Goal: Task Accomplishment & Management: Use online tool/utility

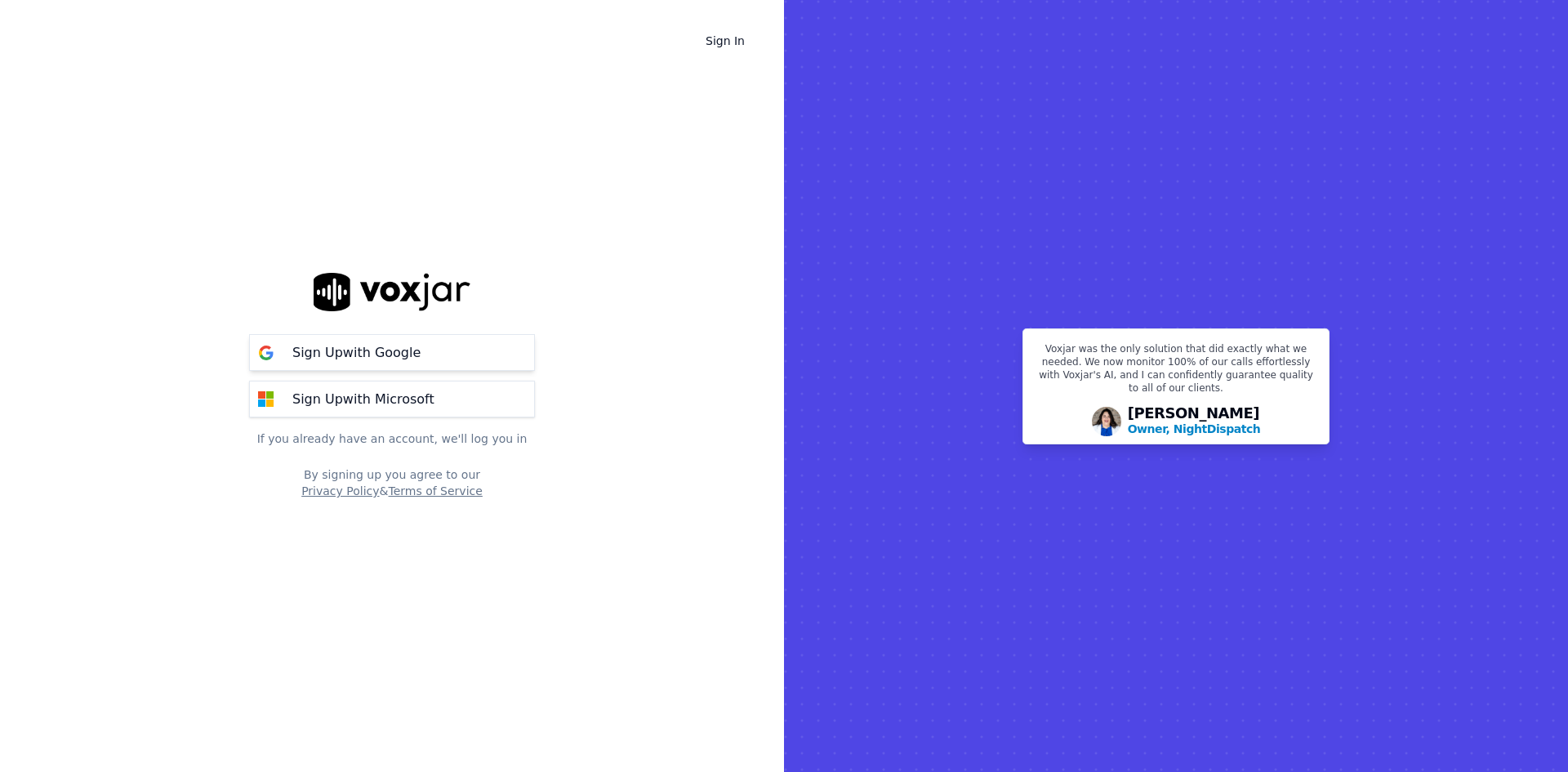
click at [360, 355] on p "Sign Up with Google" at bounding box center [356, 353] width 128 height 20
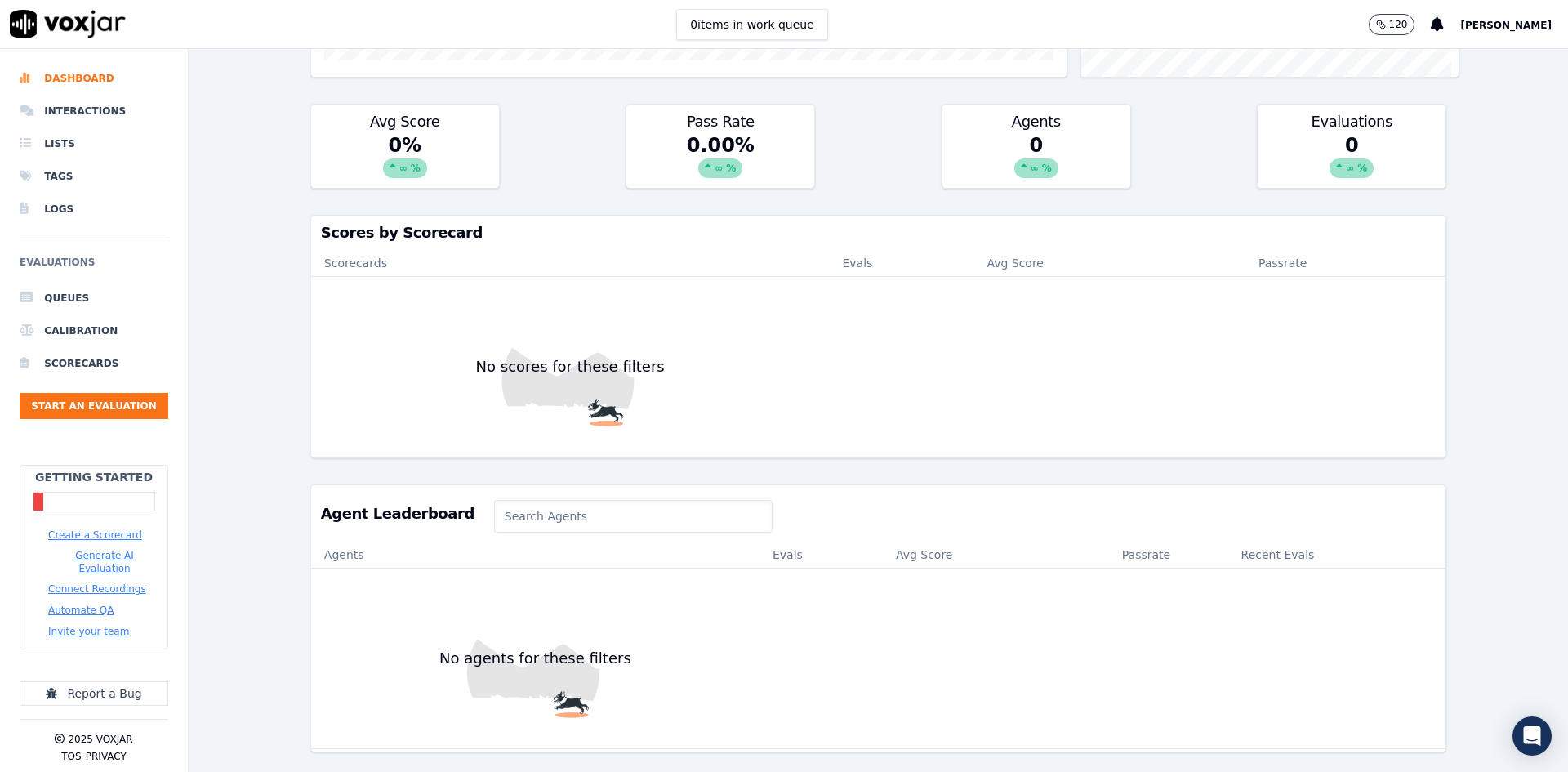
scroll to position [444, 0]
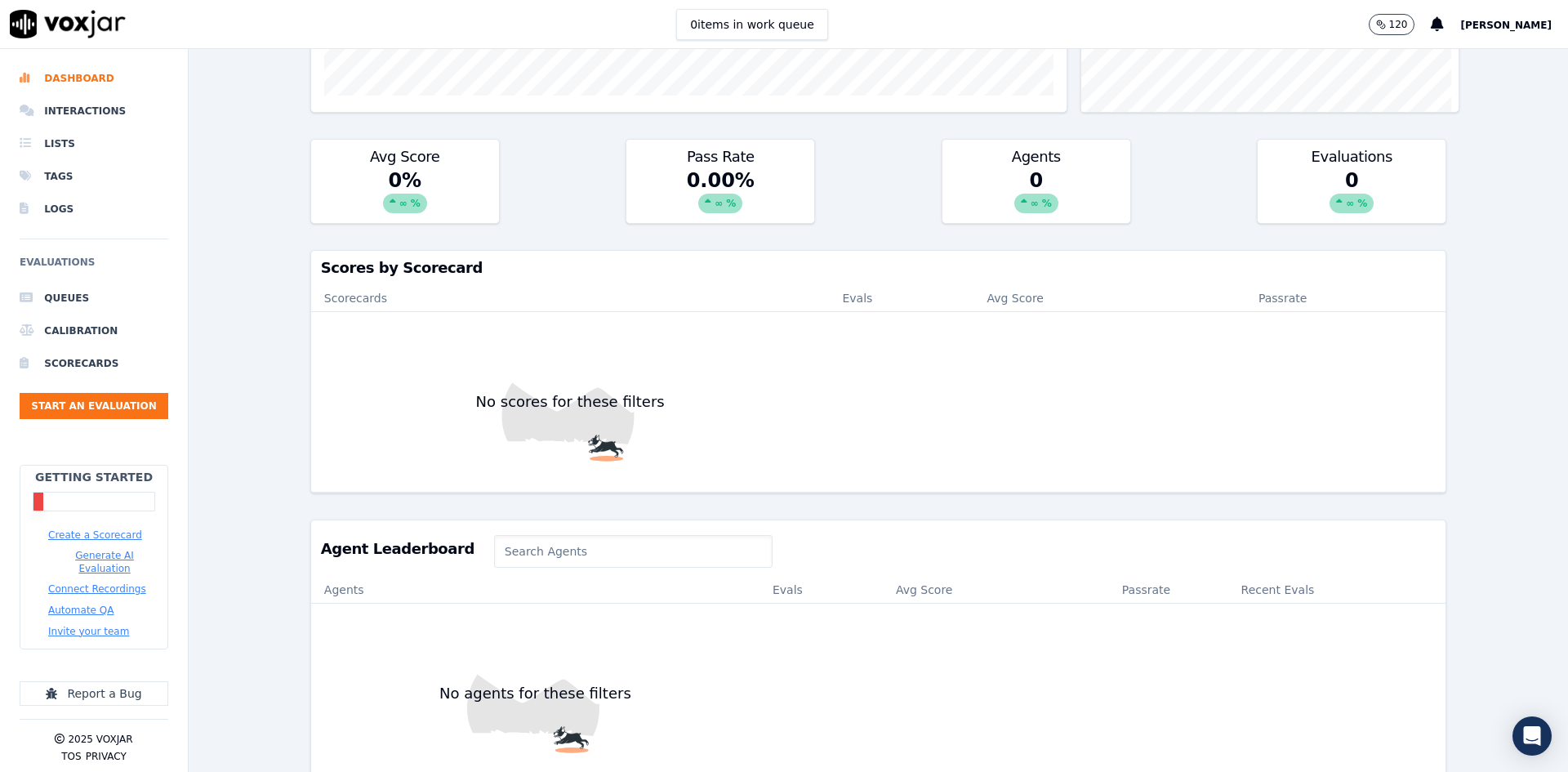
click at [108, 540] on button "Create a Scorecard" at bounding box center [95, 535] width 94 height 13
click at [77, 365] on li "Scorecards" at bounding box center [94, 364] width 149 height 32
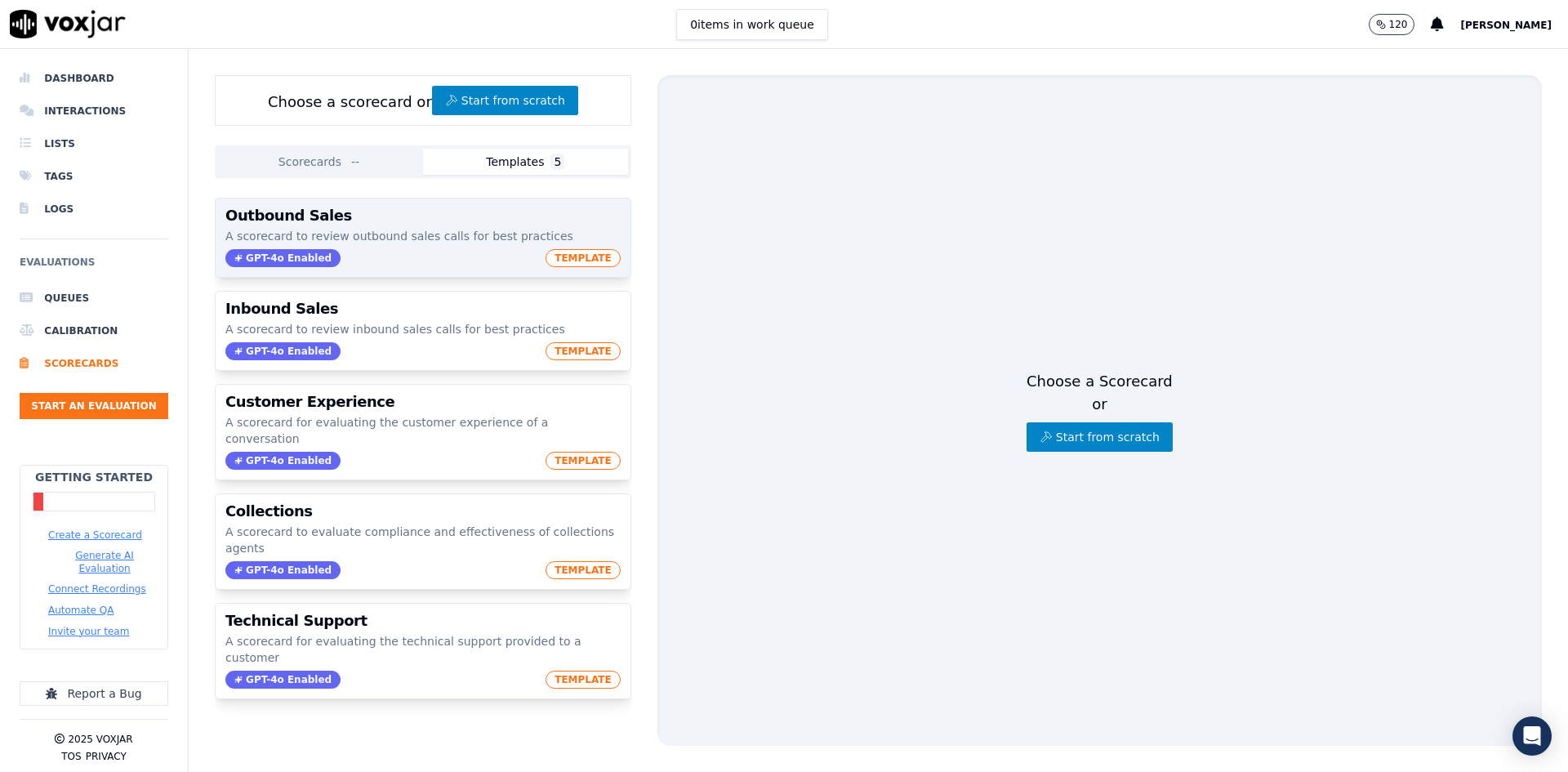
click at [441, 237] on p "A scorecard to review outbound sales calls for best practices" at bounding box center [423, 236] width 396 height 16
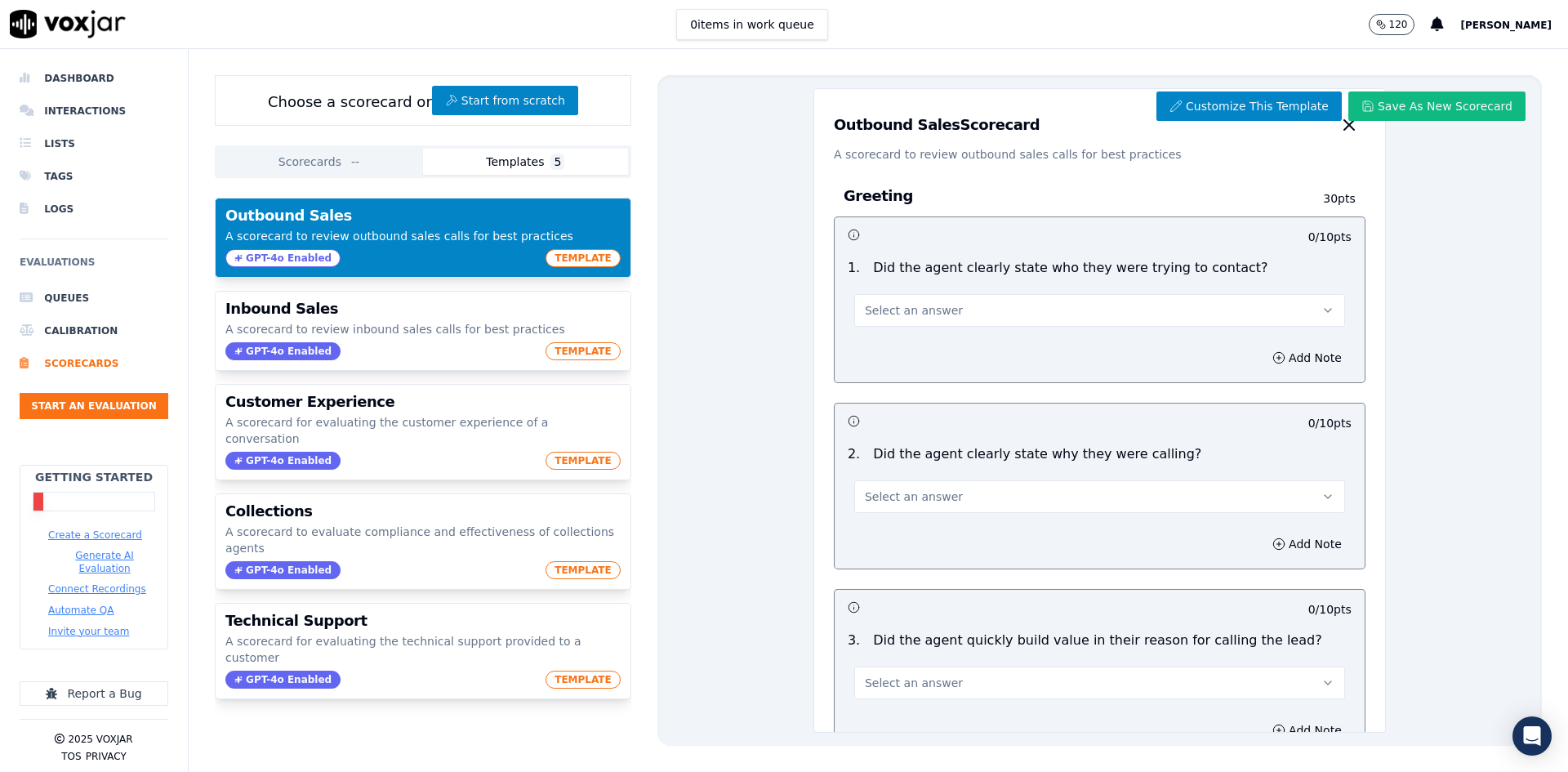
scroll to position [82, 0]
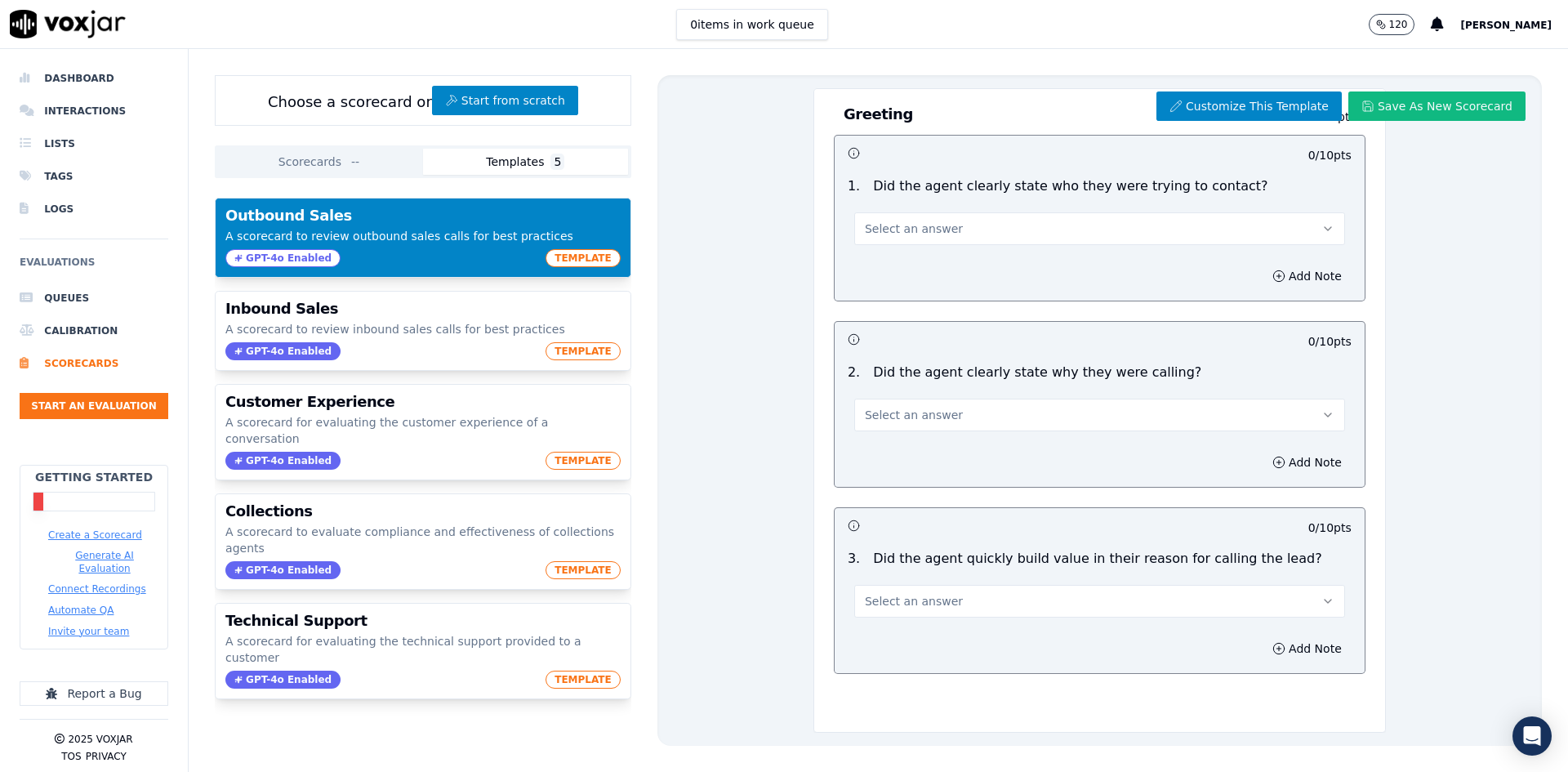
click at [1005, 408] on button "Select an answer" at bounding box center [1099, 415] width 491 height 32
click at [994, 454] on div "Yes" at bounding box center [1071, 452] width 448 height 26
click at [959, 409] on button "Yes" at bounding box center [1099, 415] width 491 height 32
click at [935, 483] on div "No" at bounding box center [1071, 478] width 448 height 26
click at [959, 417] on button "No" at bounding box center [1099, 415] width 491 height 32
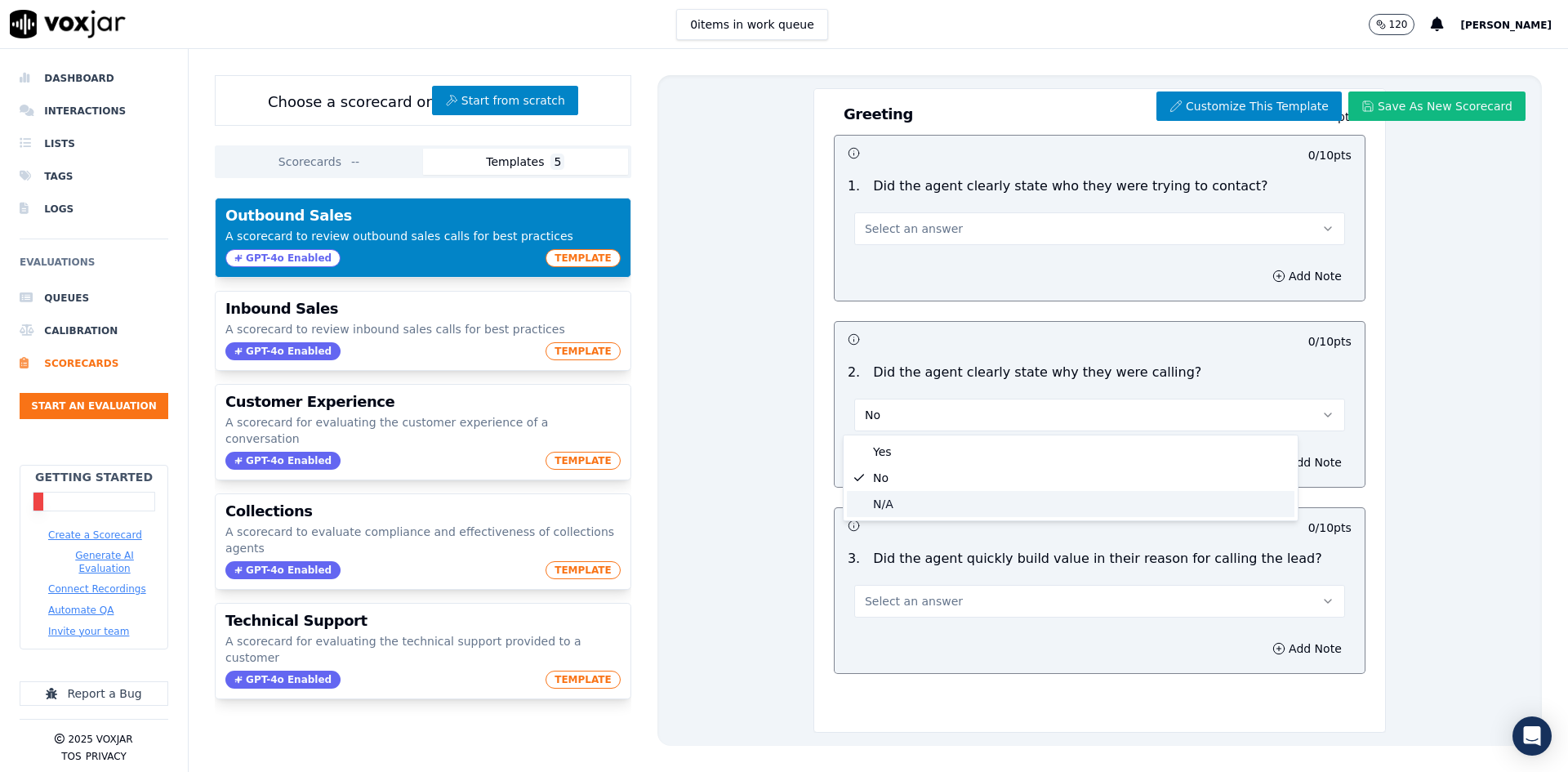
click at [950, 504] on div "N/A" at bounding box center [1071, 504] width 448 height 26
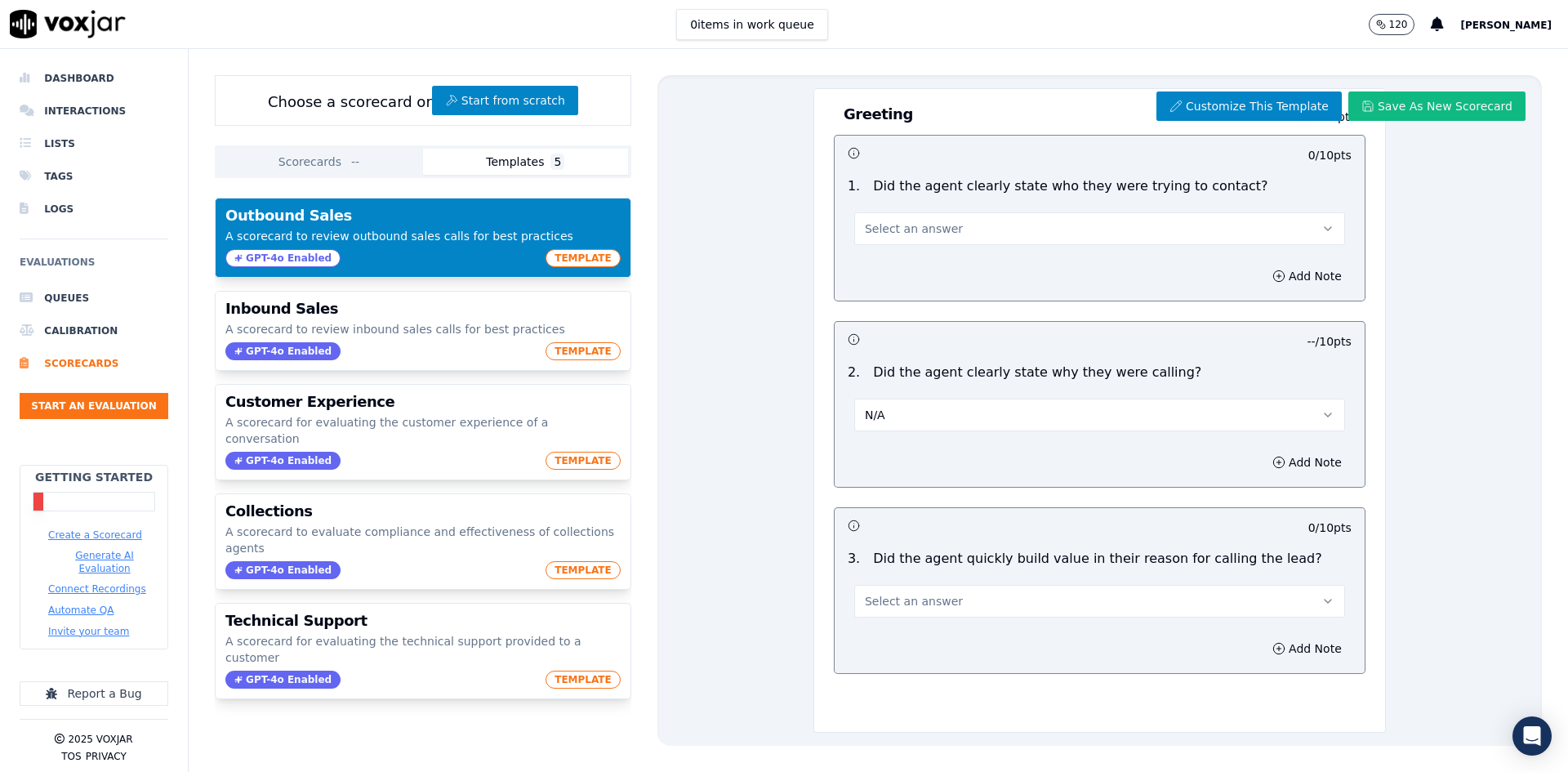
click at [974, 455] on div "Add Note" at bounding box center [1099, 462] width 530 height 49
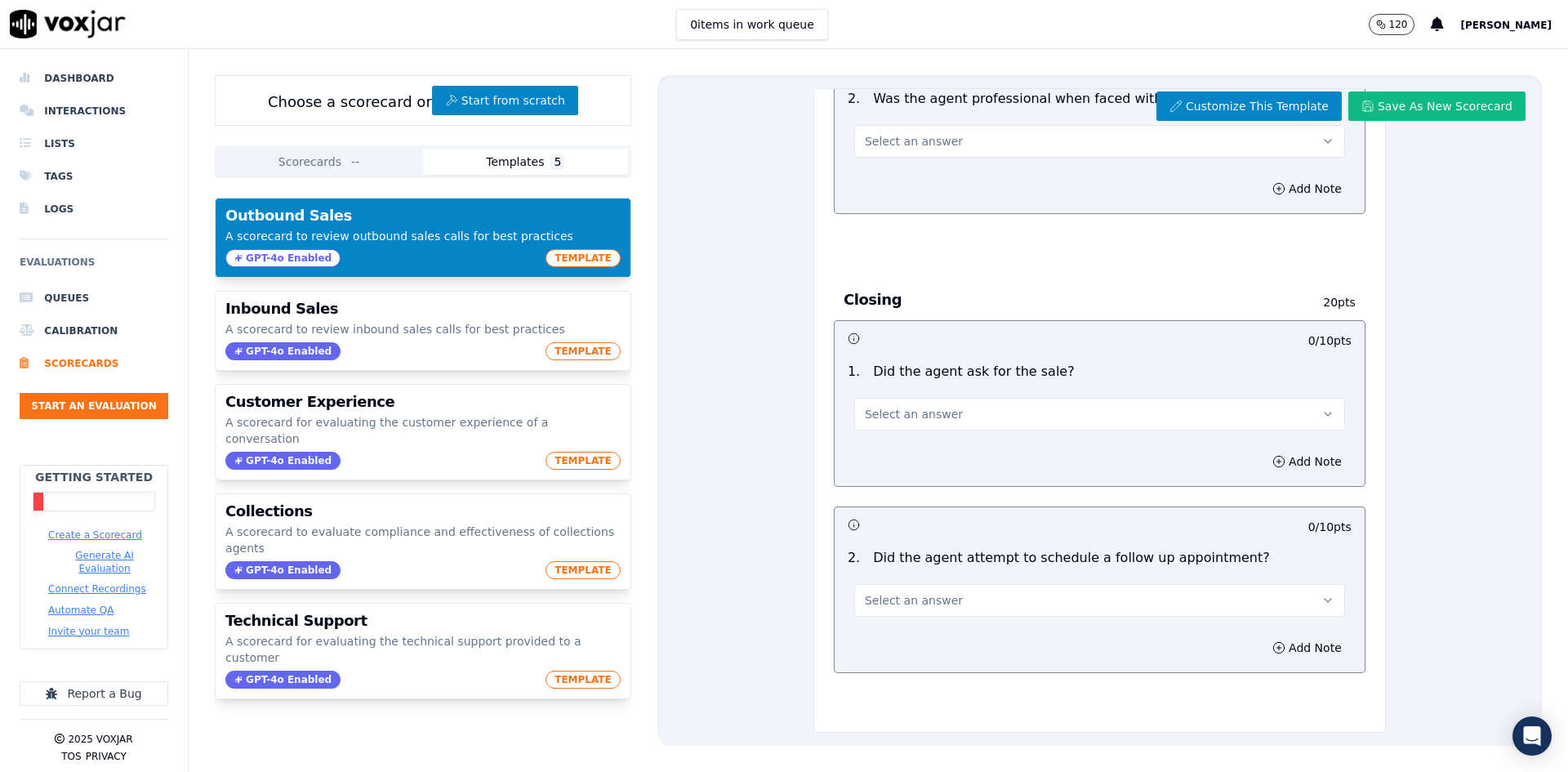
scroll to position [1548, 0]
click at [931, 398] on button "Select an answer" at bounding box center [1099, 414] width 491 height 32
click at [926, 404] on div "Yes" at bounding box center [1071, 401] width 448 height 26
click at [950, 398] on button "Yes" at bounding box center [1099, 414] width 491 height 32
click at [928, 423] on div "No" at bounding box center [1071, 427] width 448 height 26
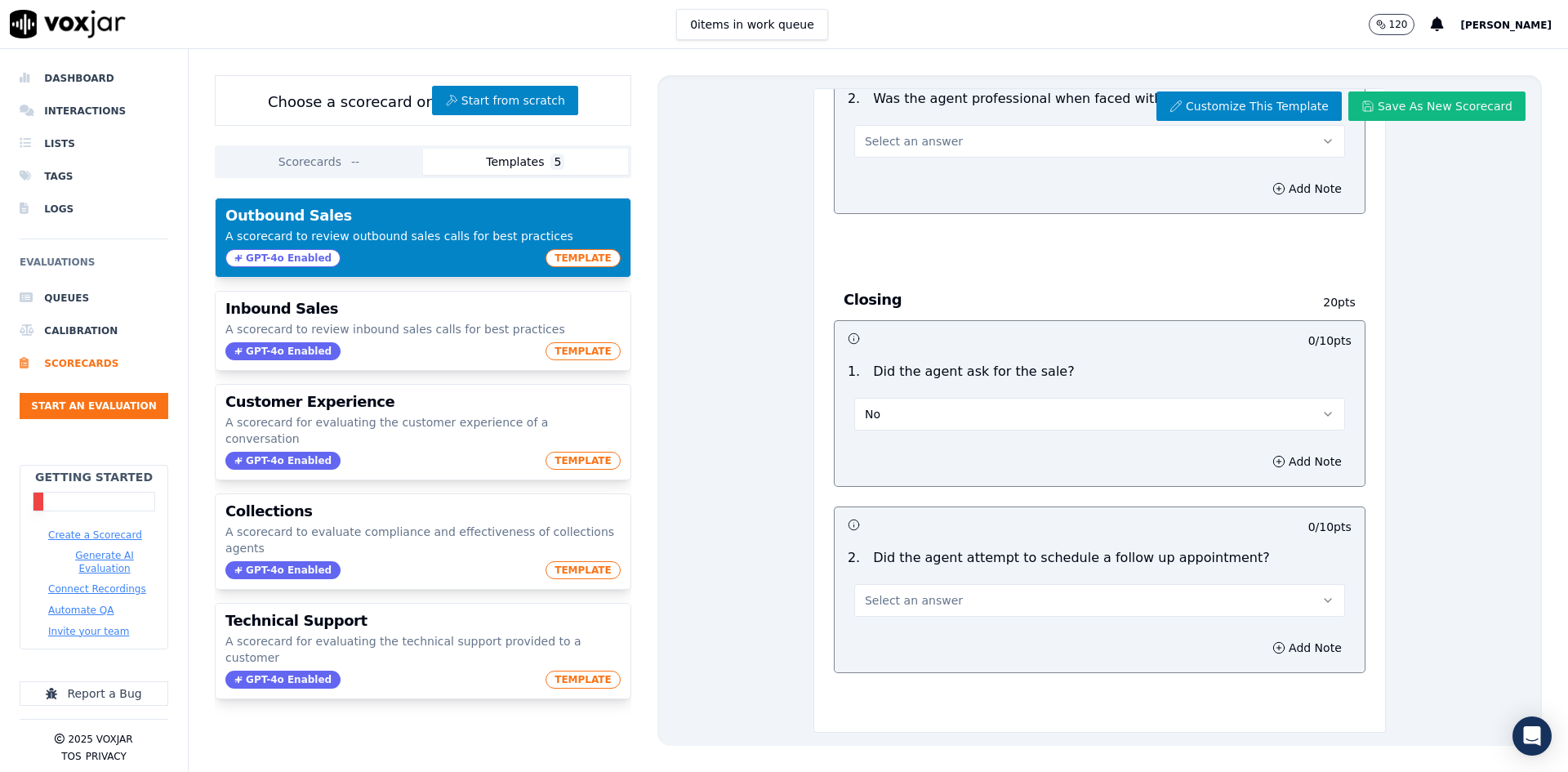
click at [961, 398] on button "No" at bounding box center [1099, 414] width 491 height 32
click at [931, 450] on div "N/A" at bounding box center [1071, 453] width 448 height 26
click at [977, 398] on button "N/A" at bounding box center [1099, 414] width 491 height 32
click at [977, 382] on div "N/A" at bounding box center [1099, 406] width 517 height 49
click at [955, 398] on button "N/A" at bounding box center [1099, 414] width 491 height 32
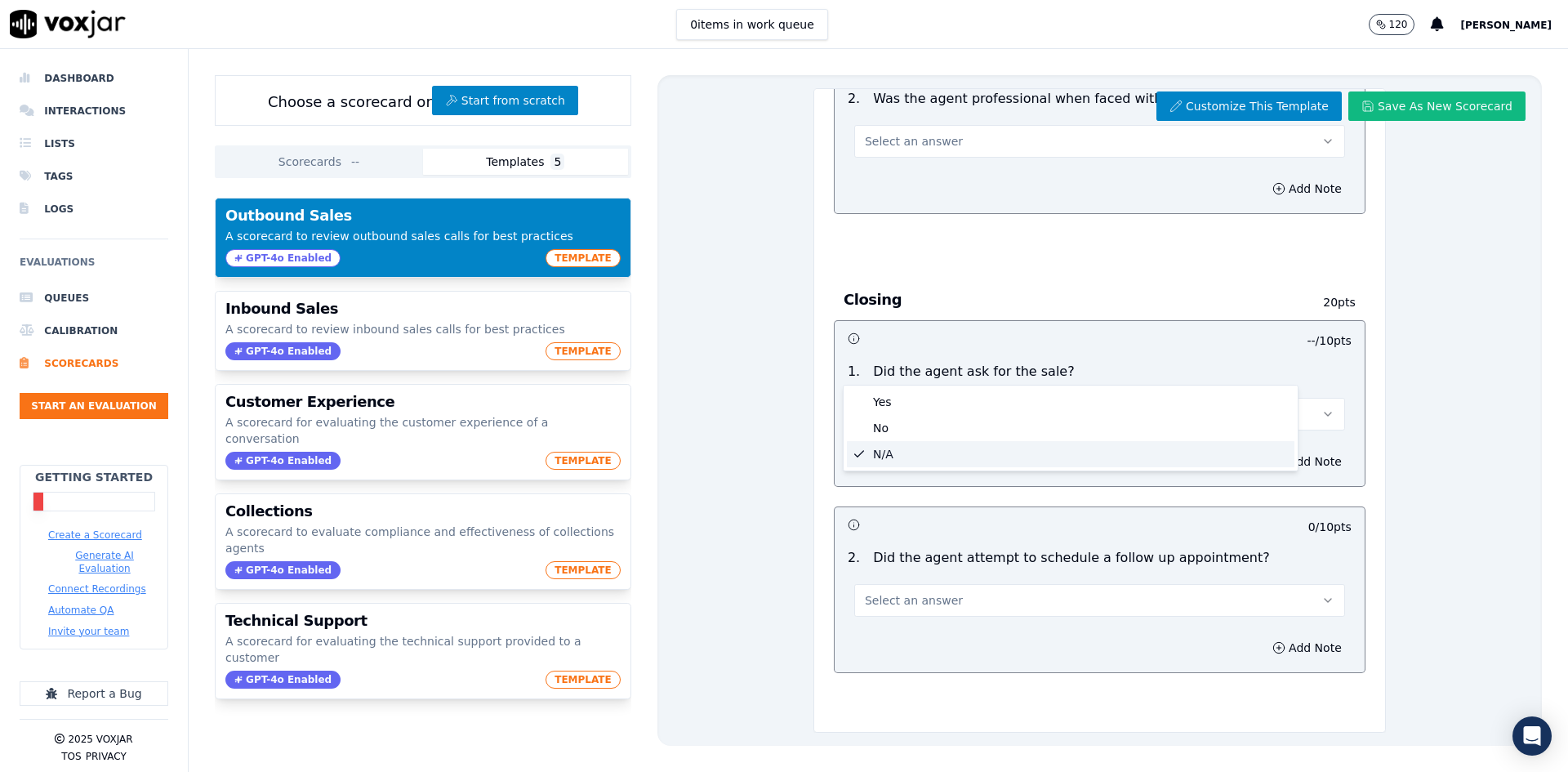
click at [955, 398] on button "N/A" at bounding box center [1099, 414] width 491 height 32
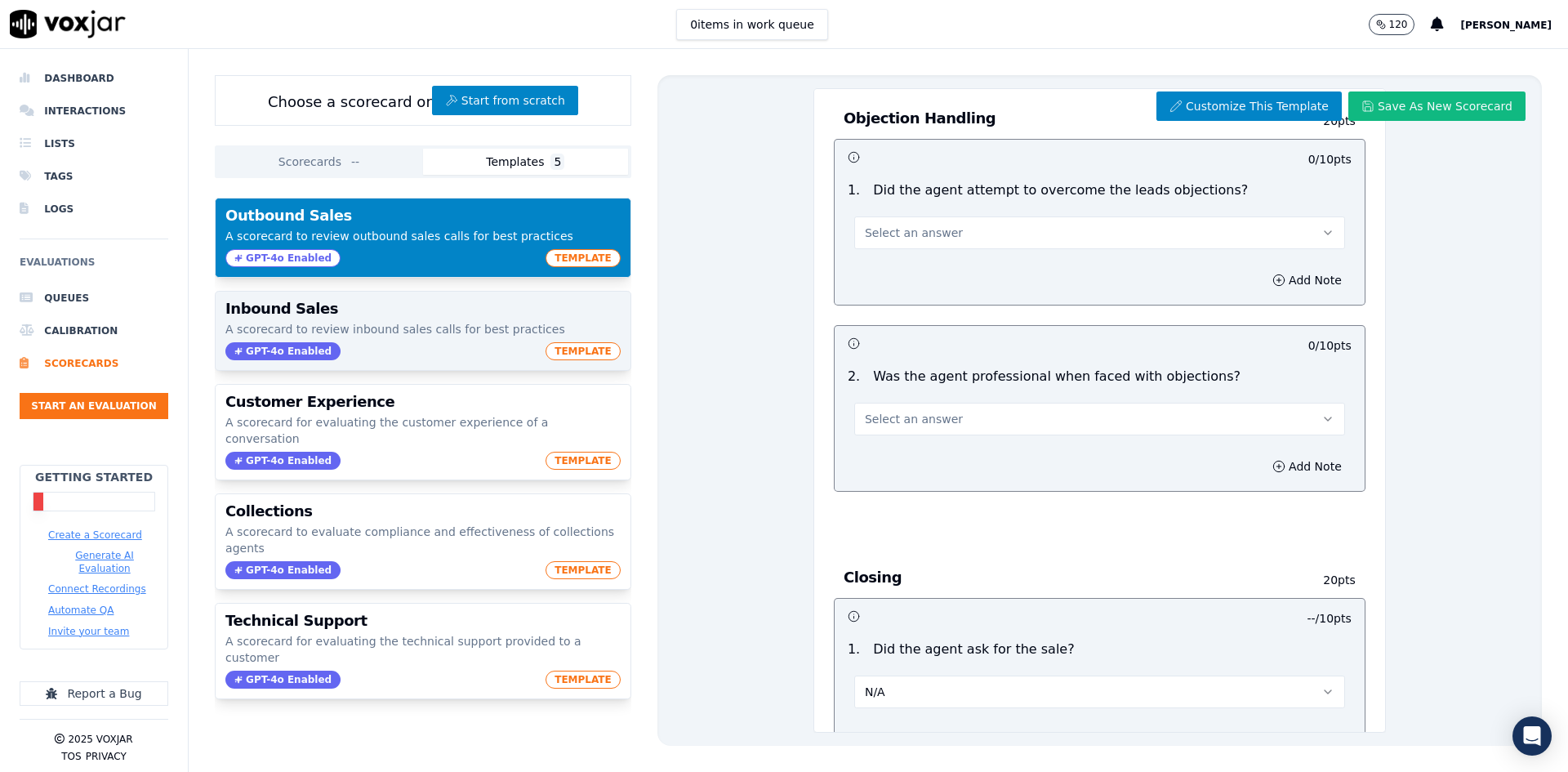
click at [421, 320] on div "Inbound Sales A scorecard to review inbound sales calls for best practices GPT-…" at bounding box center [423, 330] width 415 height 78
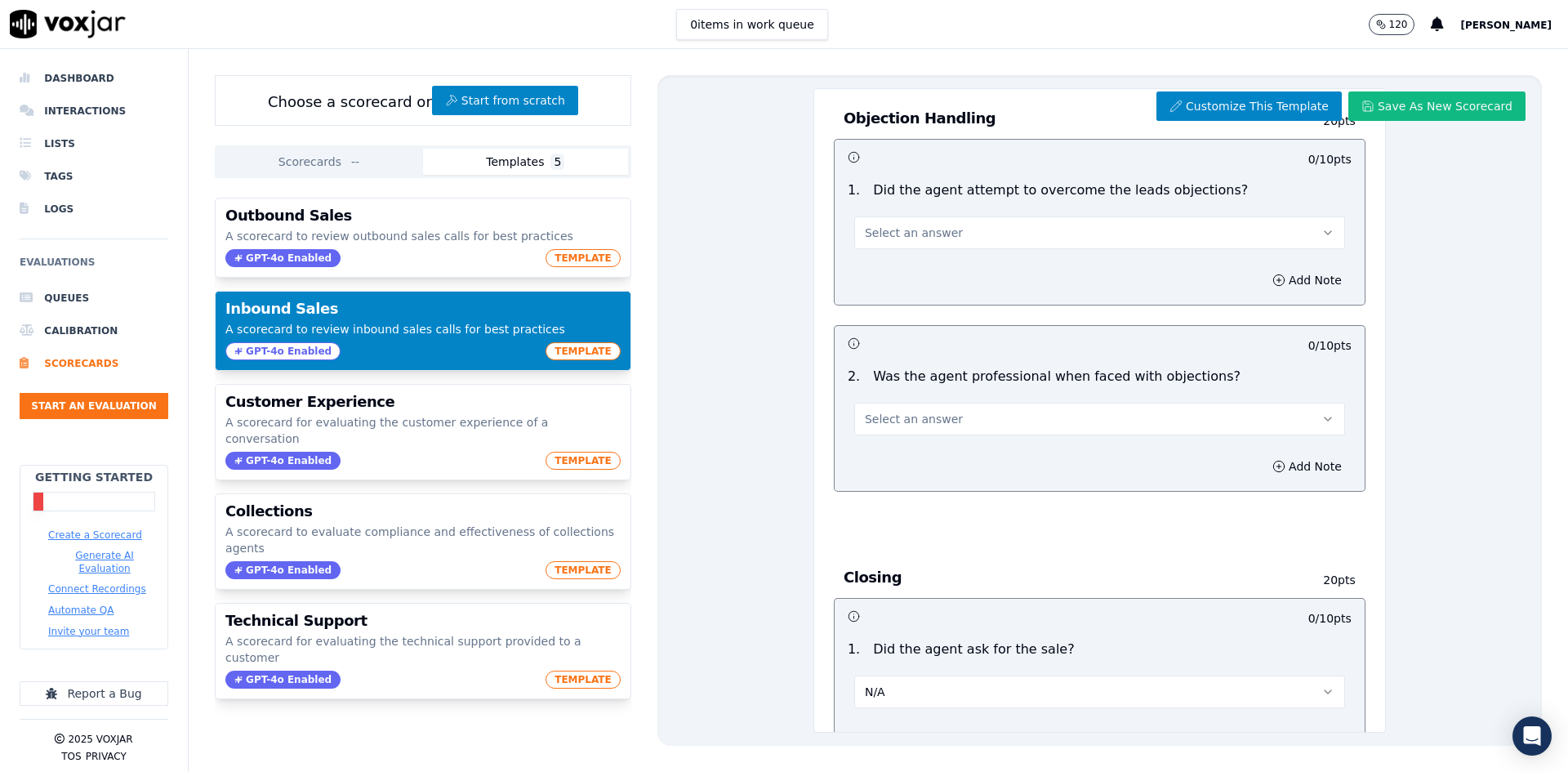
click at [421, 325] on p "A scorecard to review inbound sales calls for best practices" at bounding box center [423, 329] width 396 height 16
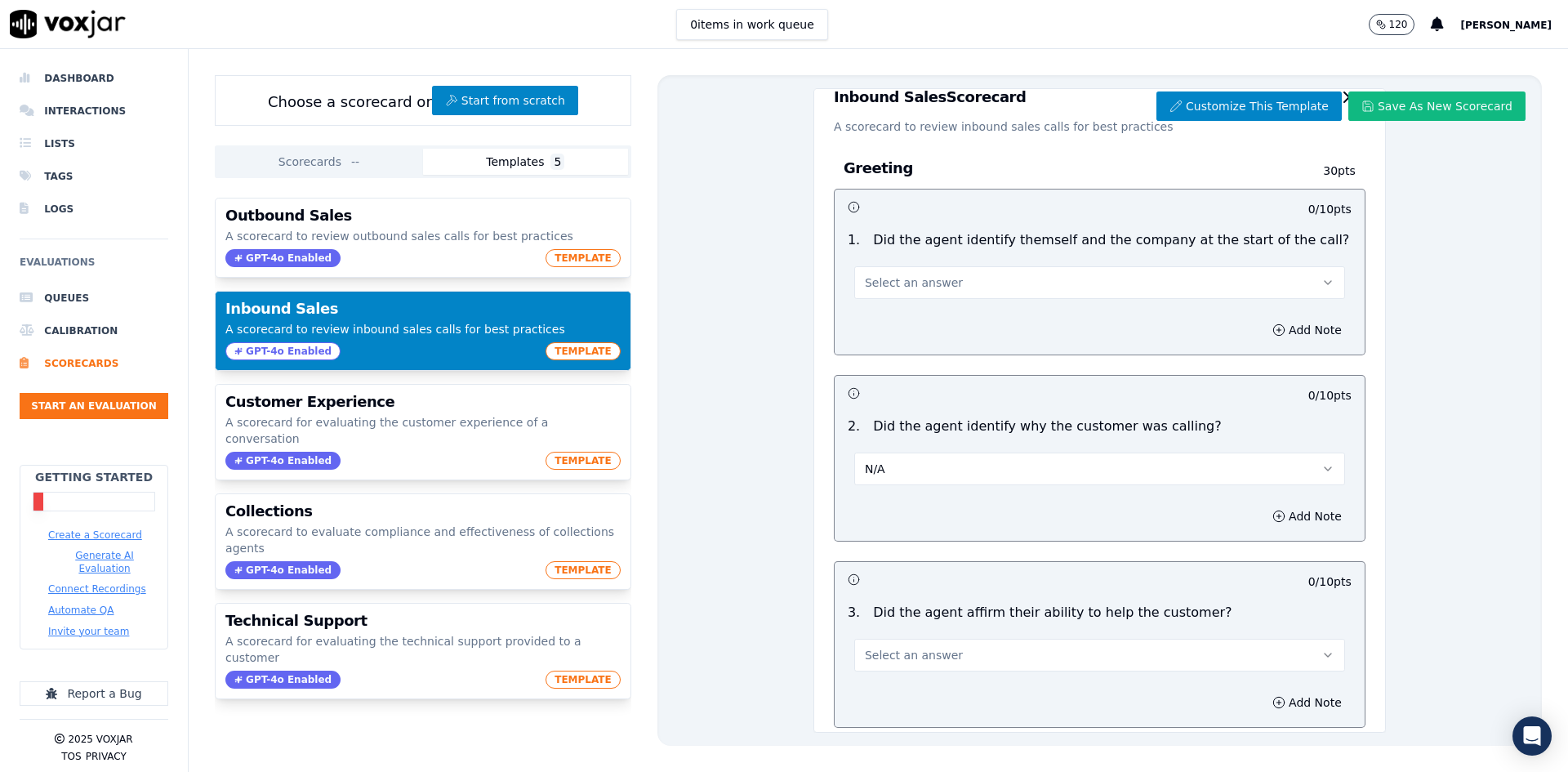
scroll to position [0, 0]
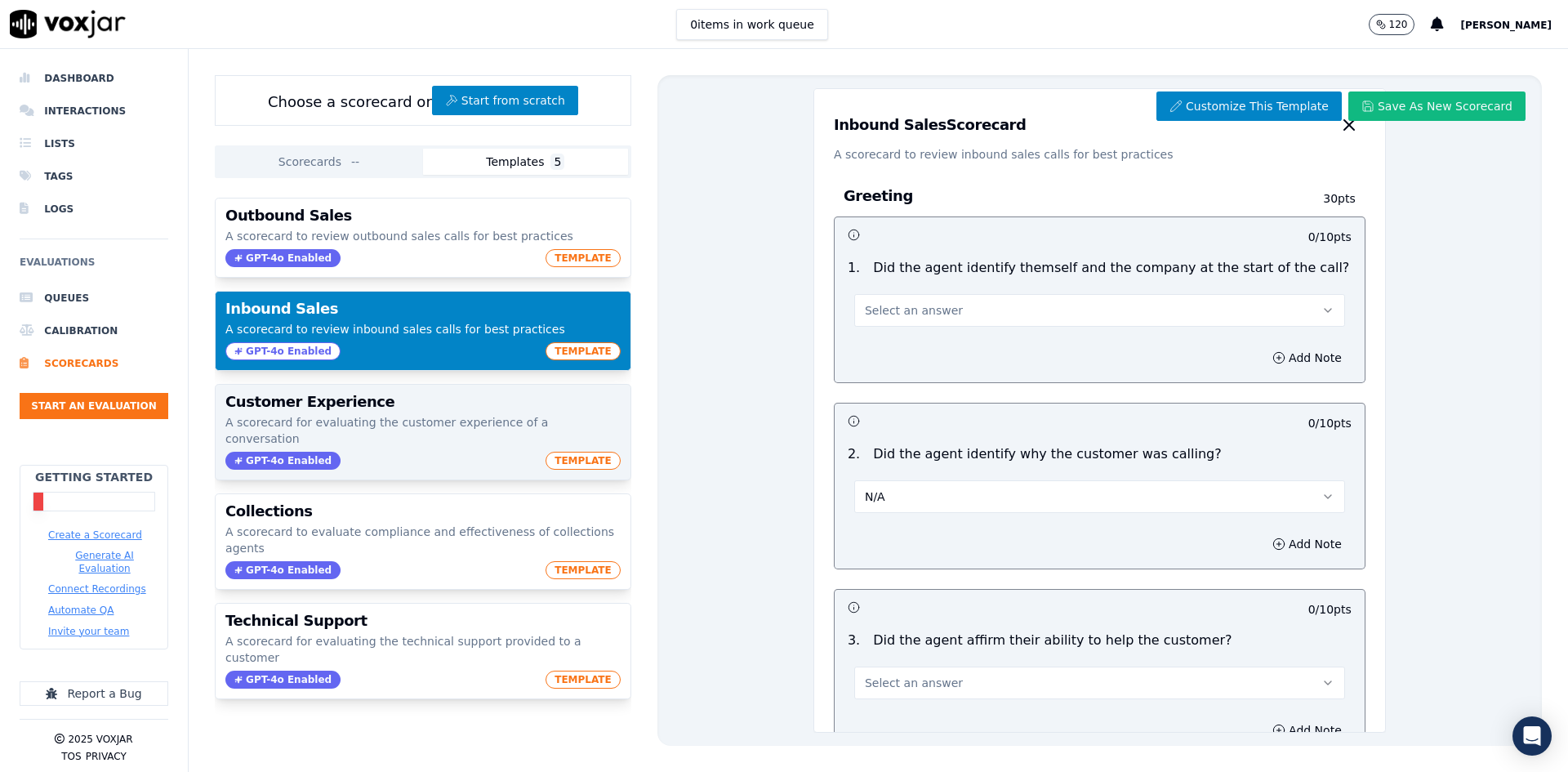
click at [383, 417] on p "A scorecard for evaluating the customer experience of a conversation" at bounding box center [423, 430] width 396 height 32
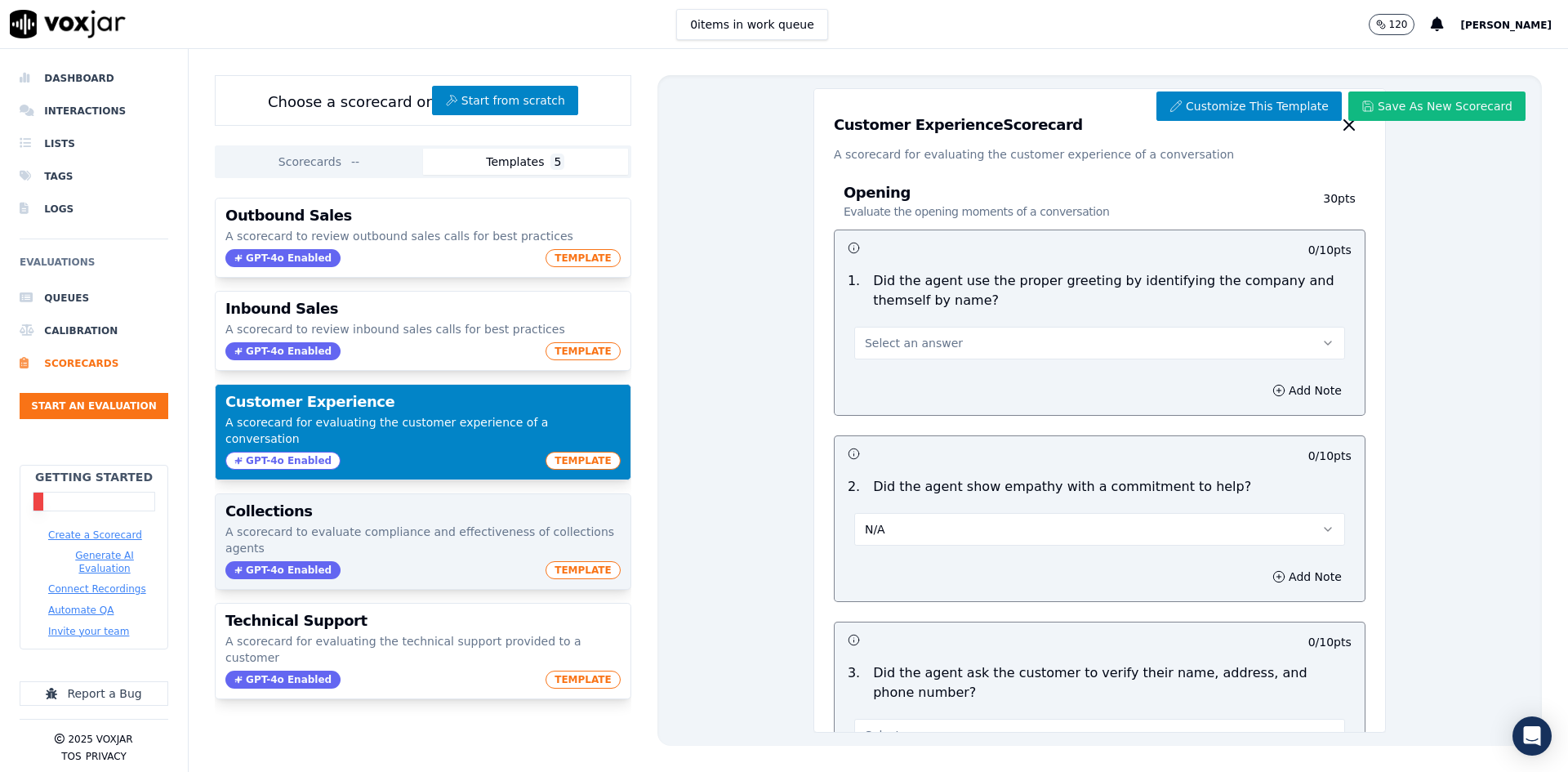
click at [382, 504] on h3 "Collections" at bounding box center [423, 512] width 396 height 14
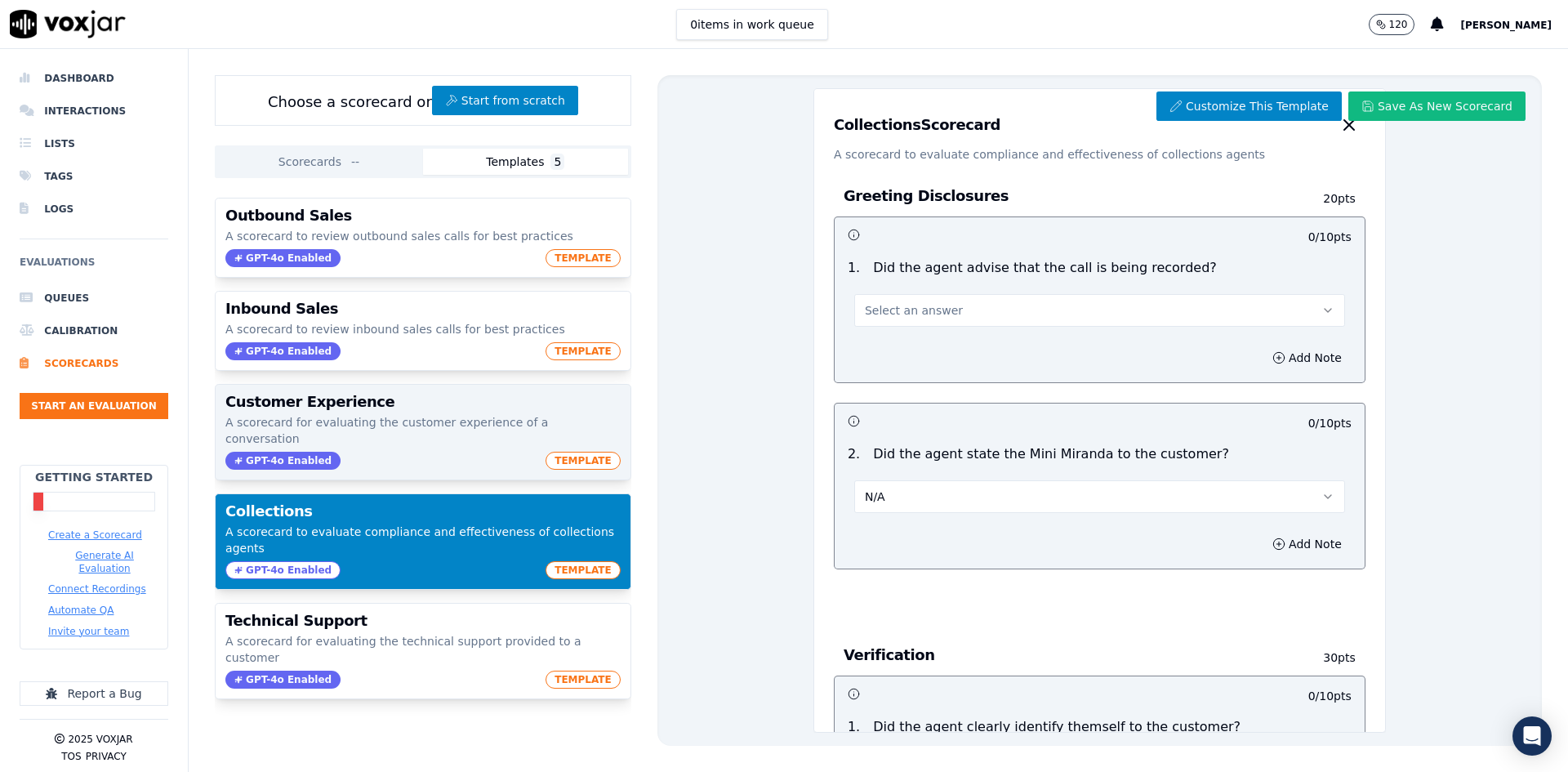
click at [385, 408] on h3 "Customer Experience" at bounding box center [423, 402] width 396 height 14
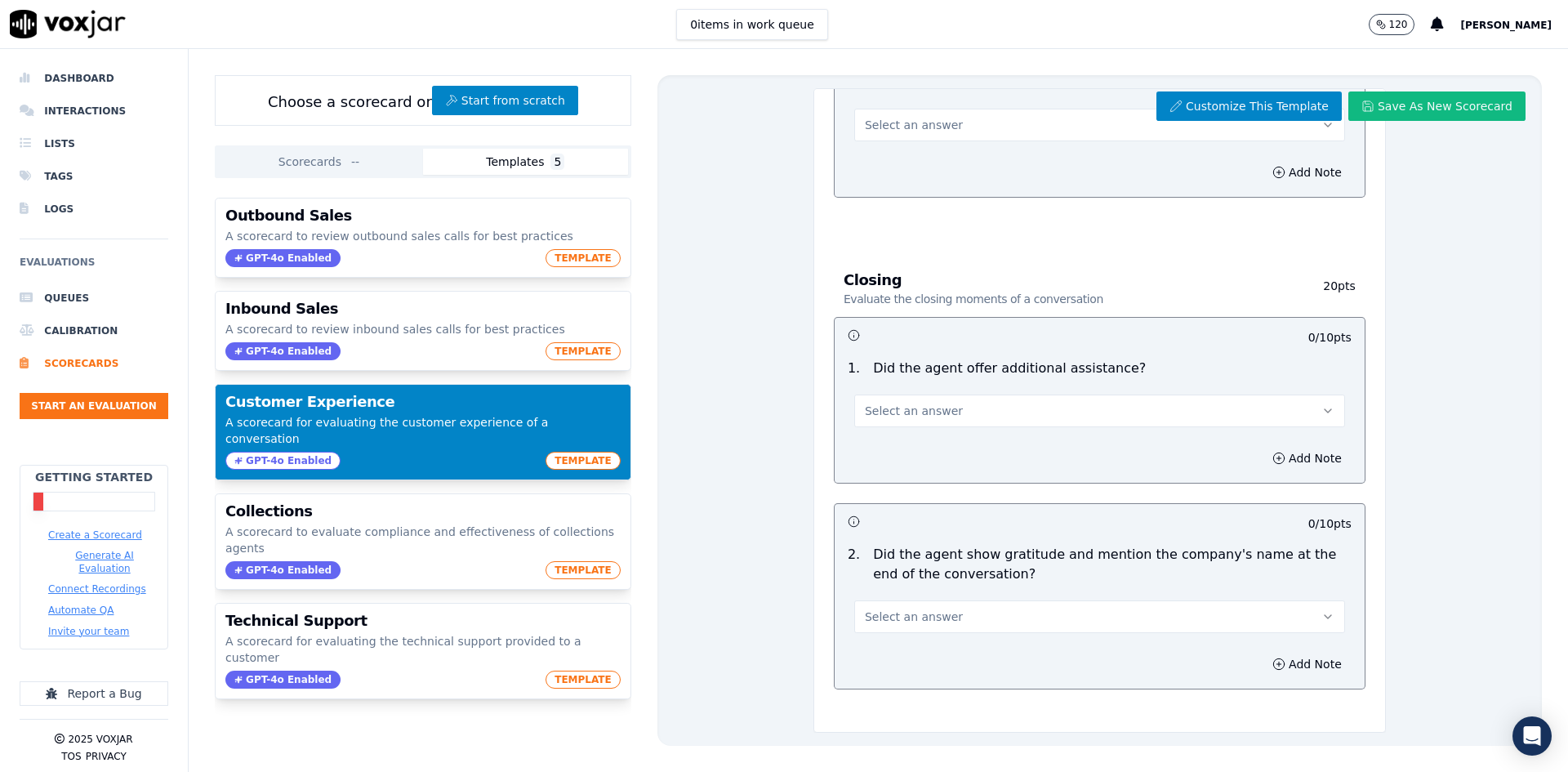
scroll to position [1706, 0]
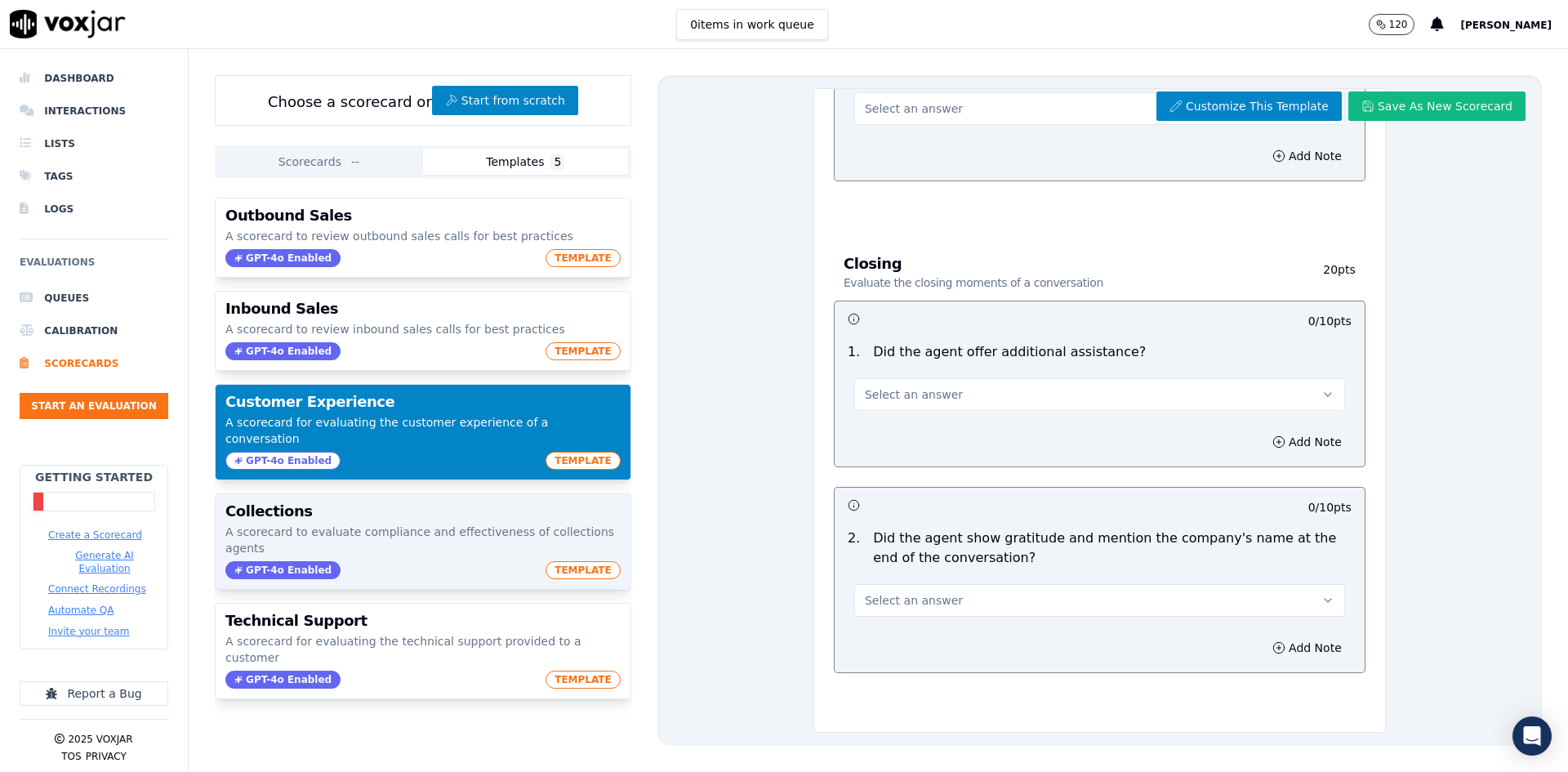
click at [394, 534] on p "A scorecard to evaluate compliance and effectiveness of collections agents" at bounding box center [423, 540] width 396 height 32
